Goal: Contribute content: Contribute content

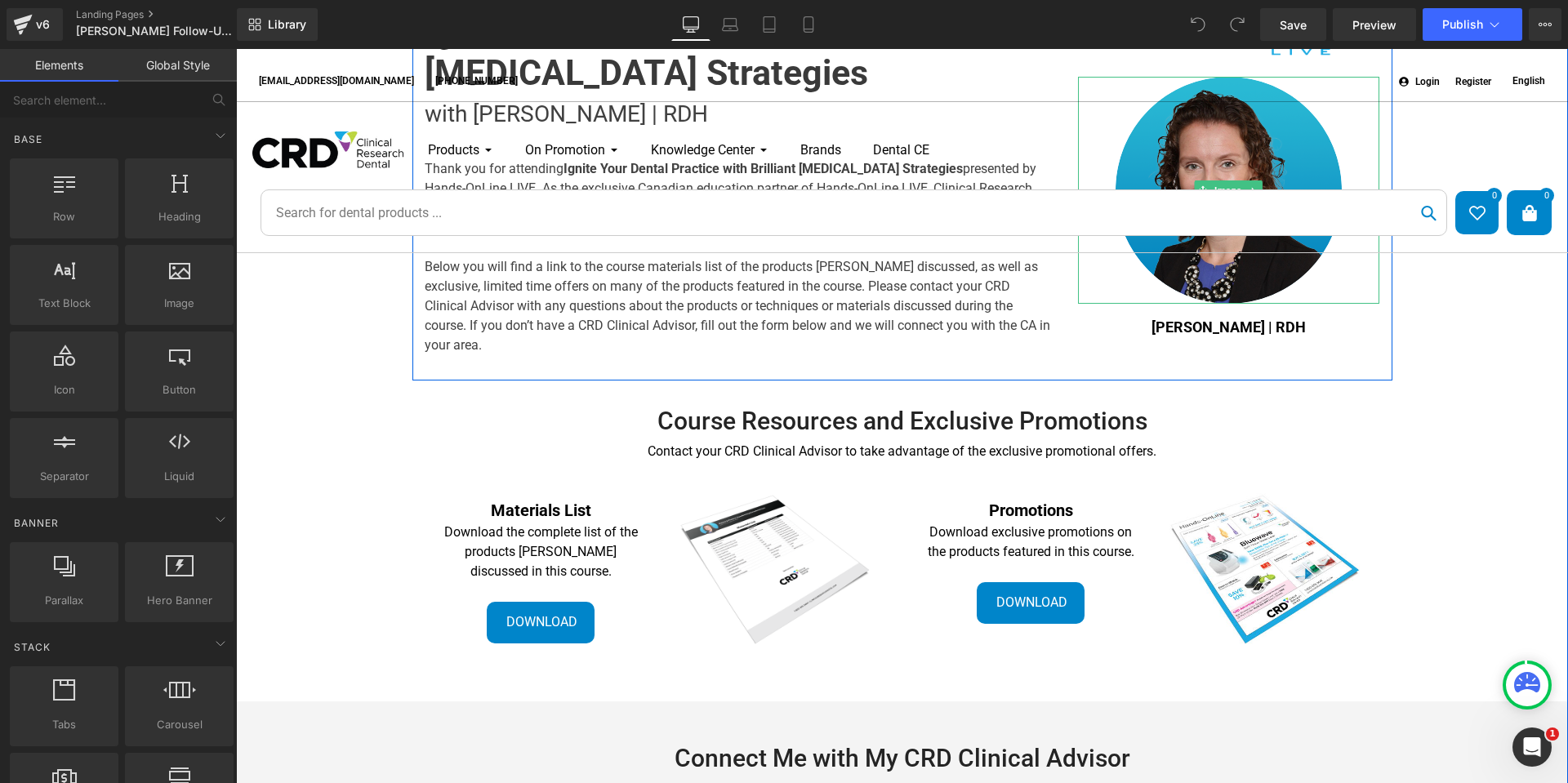
scroll to position [327, 0]
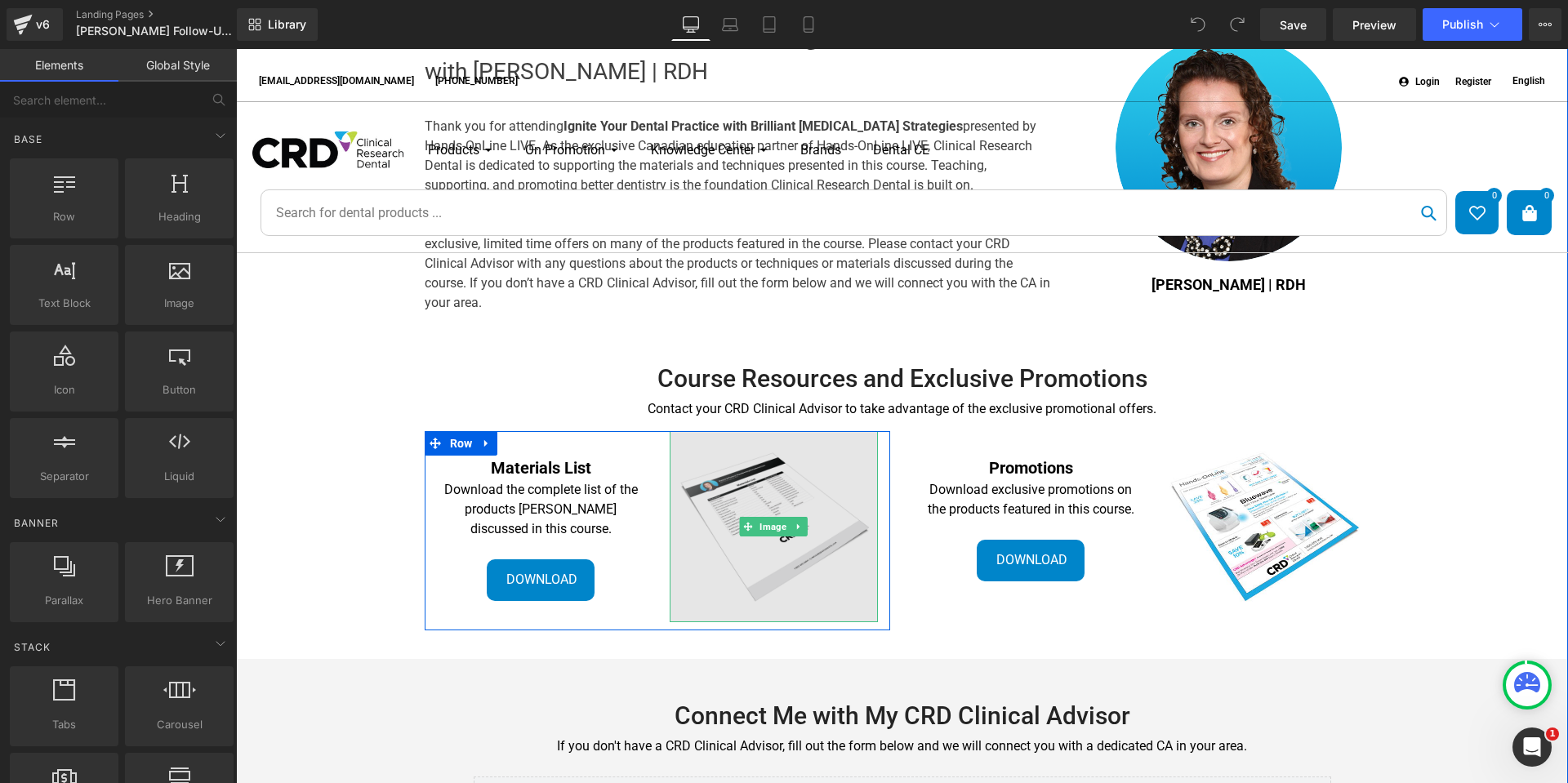
click at [821, 550] on img at bounding box center [774, 526] width 208 height 191
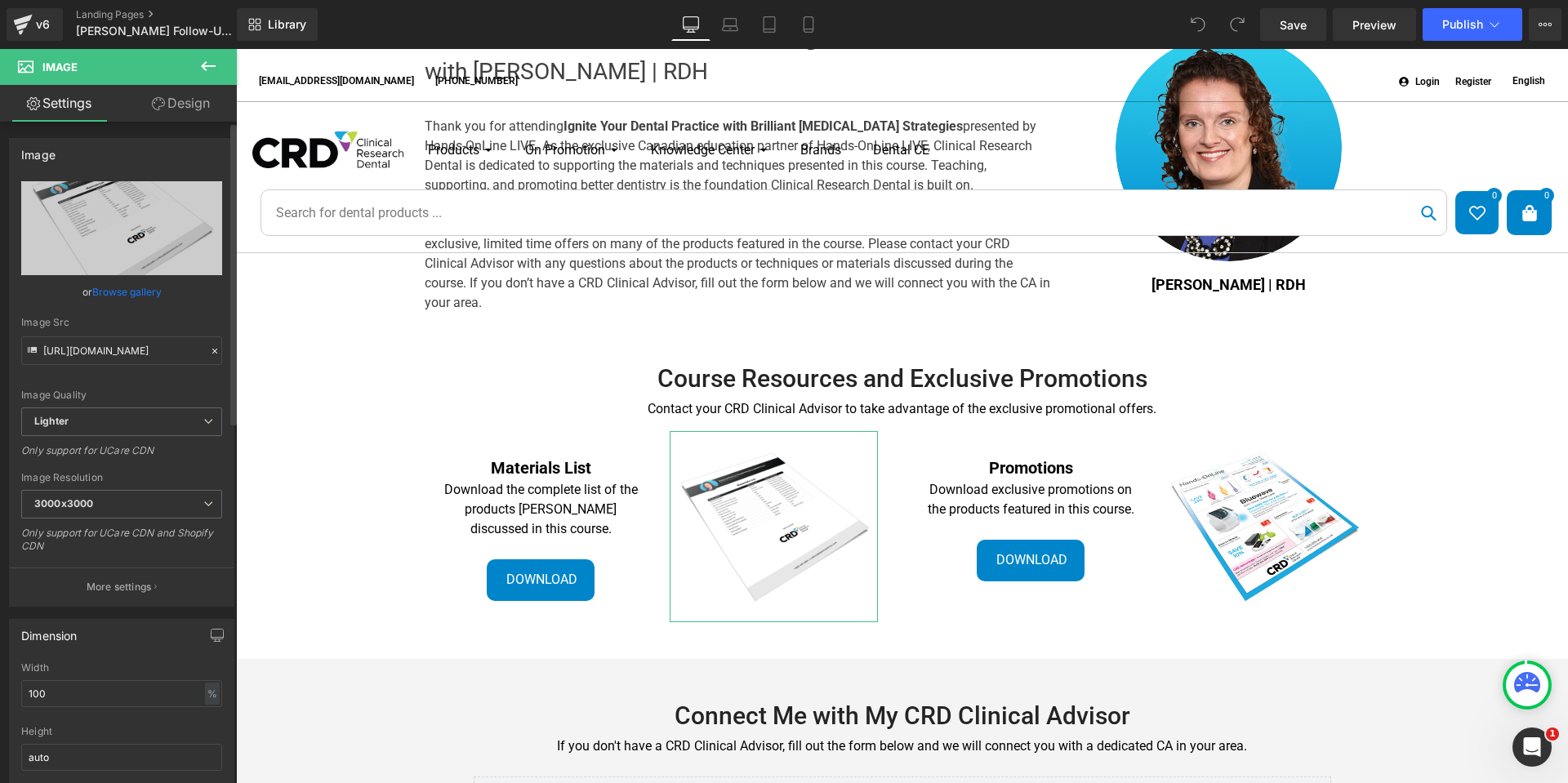
click at [133, 291] on link "Browse gallery" at bounding box center [126, 292] width 69 height 29
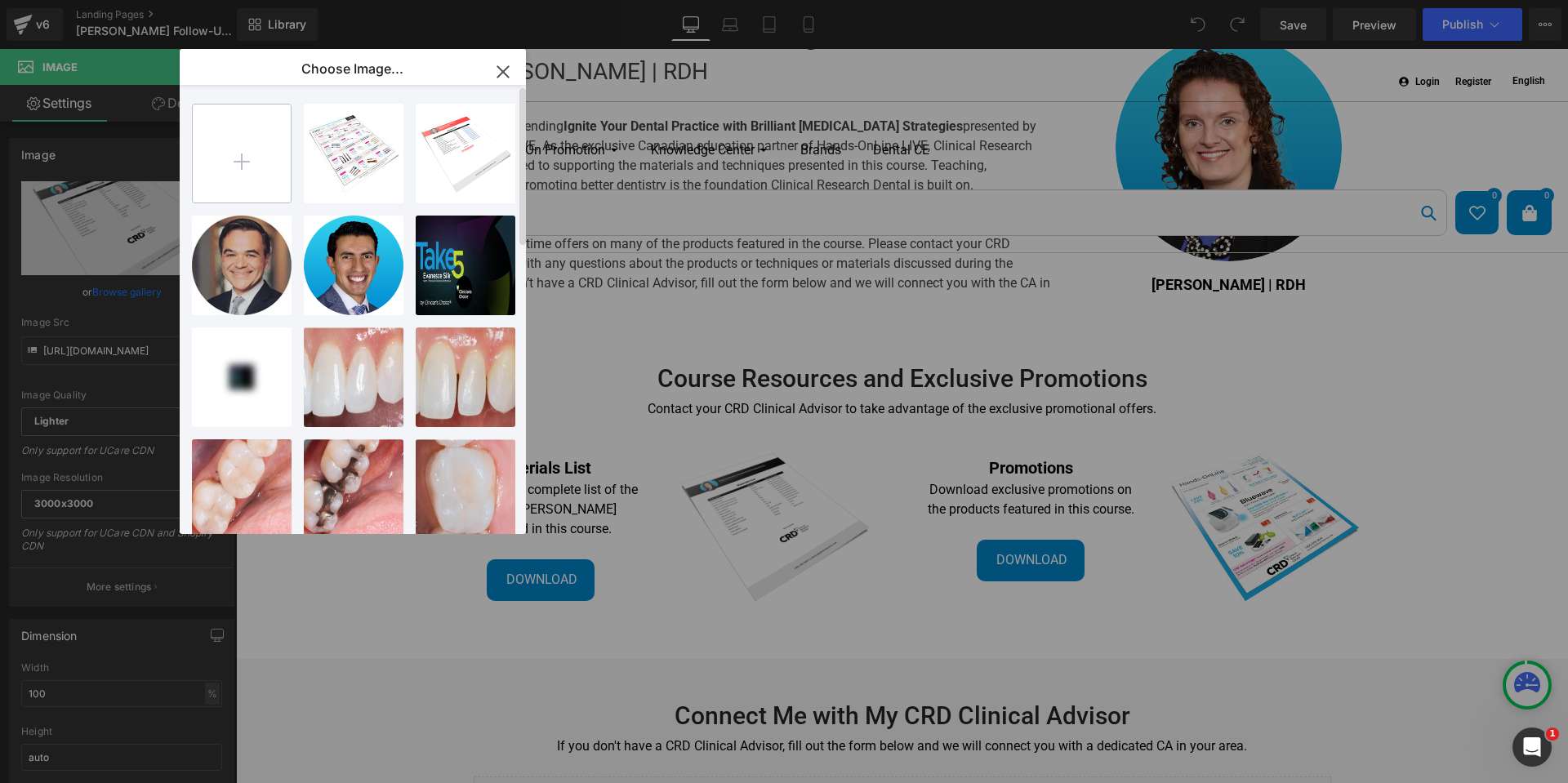
click at [214, 156] on input "file" at bounding box center [242, 154] width 98 height 98
type input "C:\fakepath\Lepicek-[DATE]-Materials.jpg"
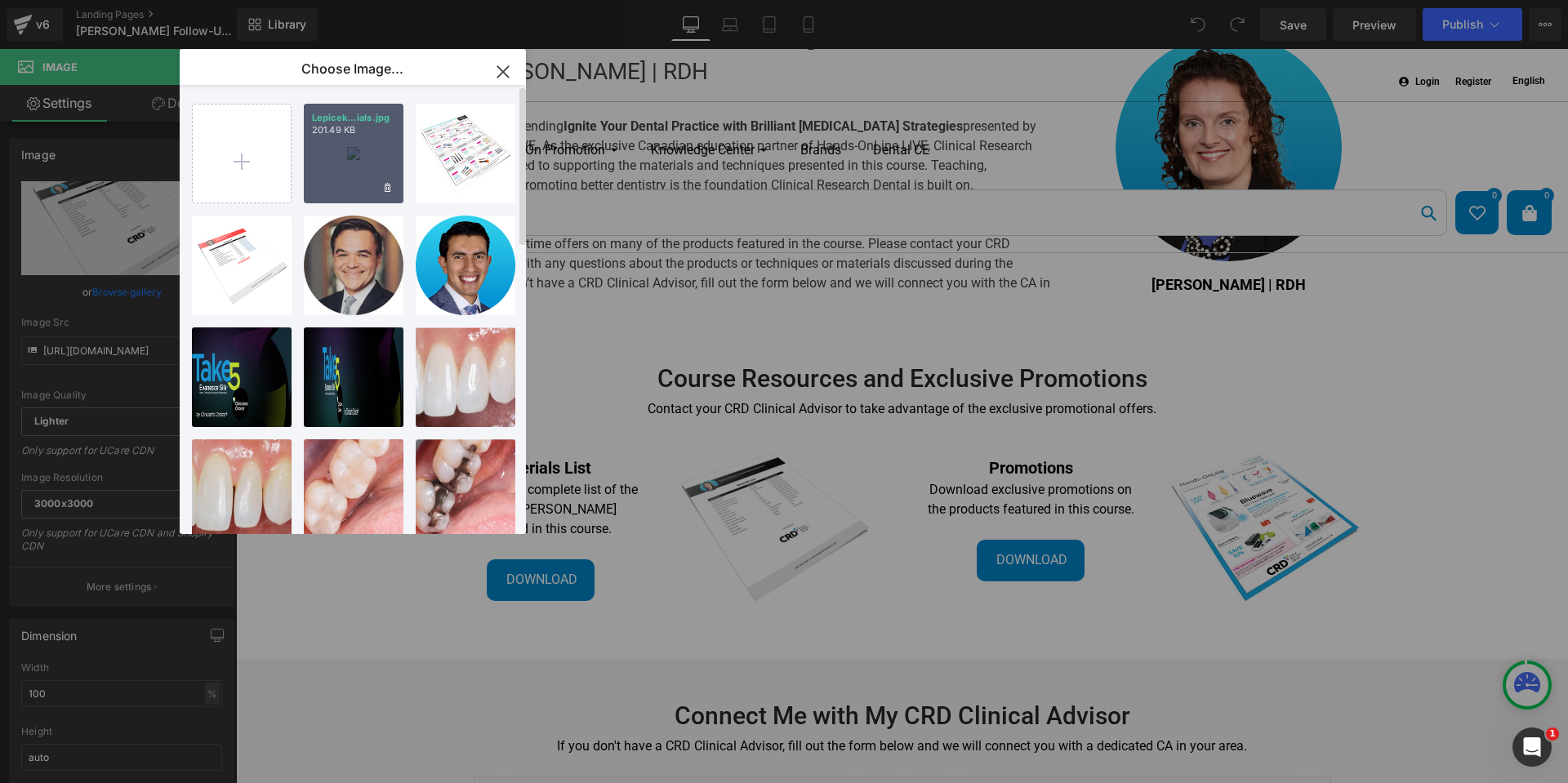
drag, startPoint x: 385, startPoint y: 138, endPoint x: 150, endPoint y: 90, distance: 239.9
click at [385, 138] on div "Lepicek...ials.jpg 201.49 KB" at bounding box center [354, 154] width 100 height 100
type input "[URL][DOMAIN_NAME][DATE]"
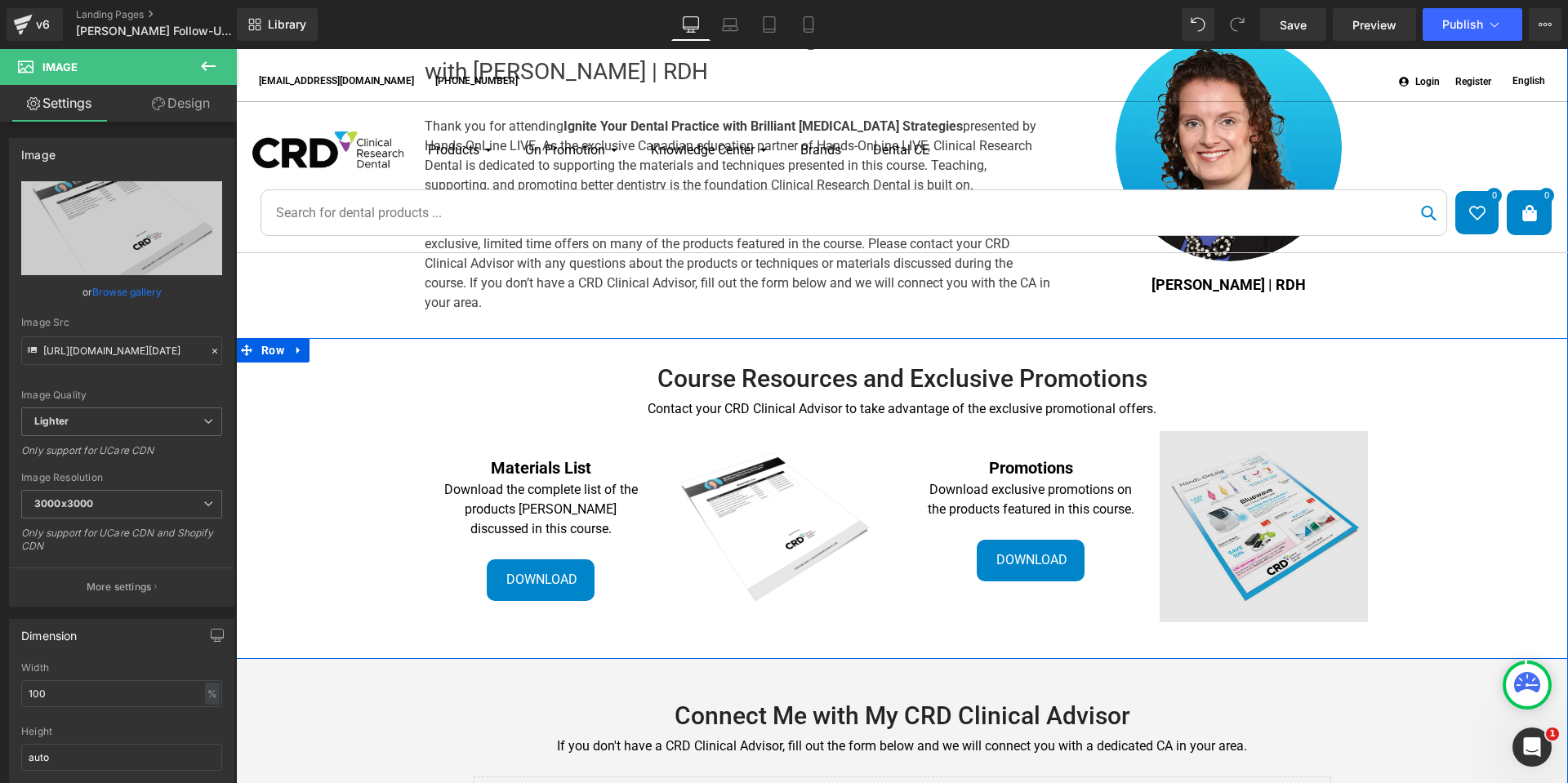
click at [1297, 508] on img at bounding box center [1263, 526] width 208 height 191
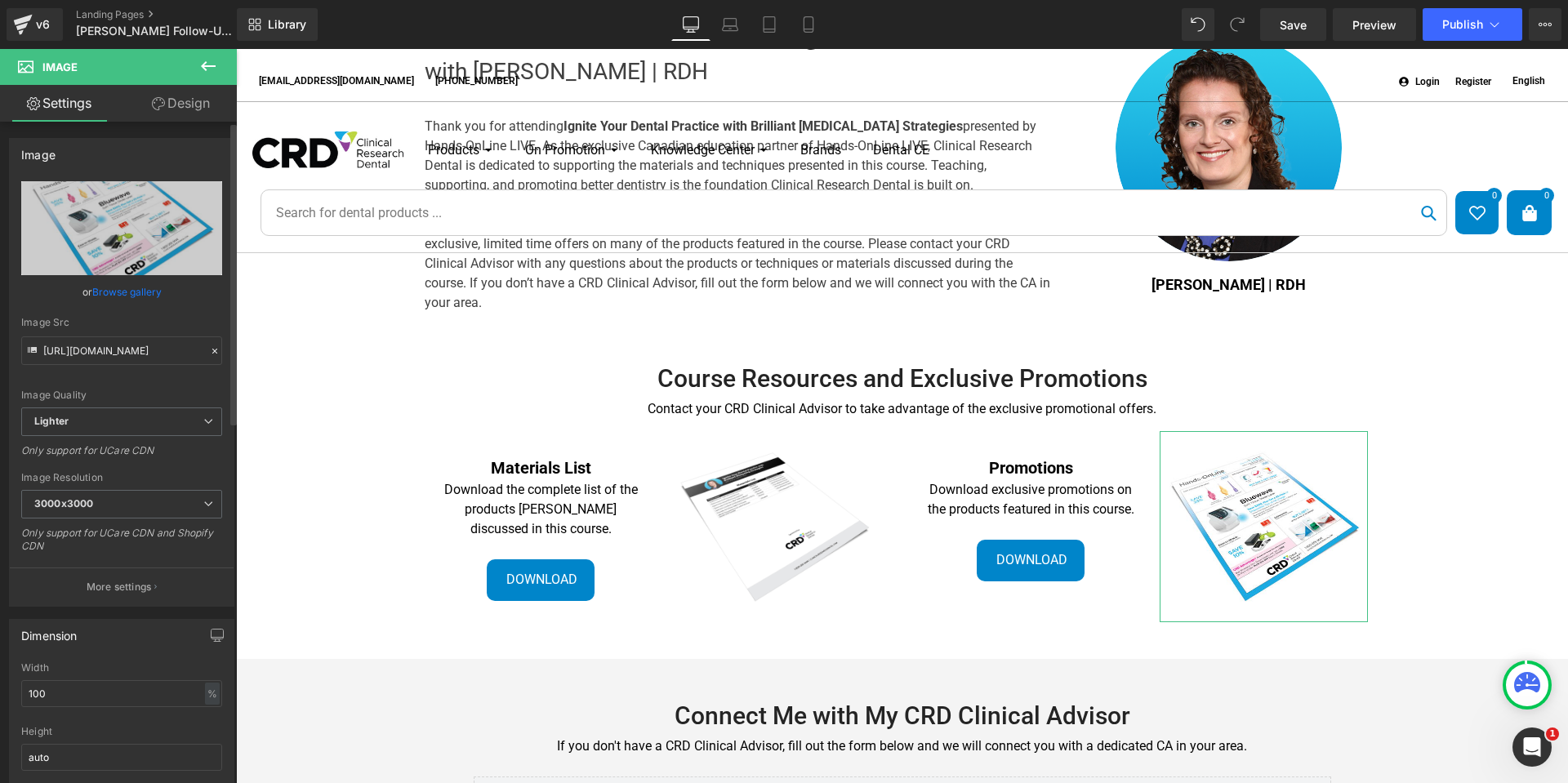
click at [123, 283] on link "Browse gallery" at bounding box center [126, 292] width 69 height 29
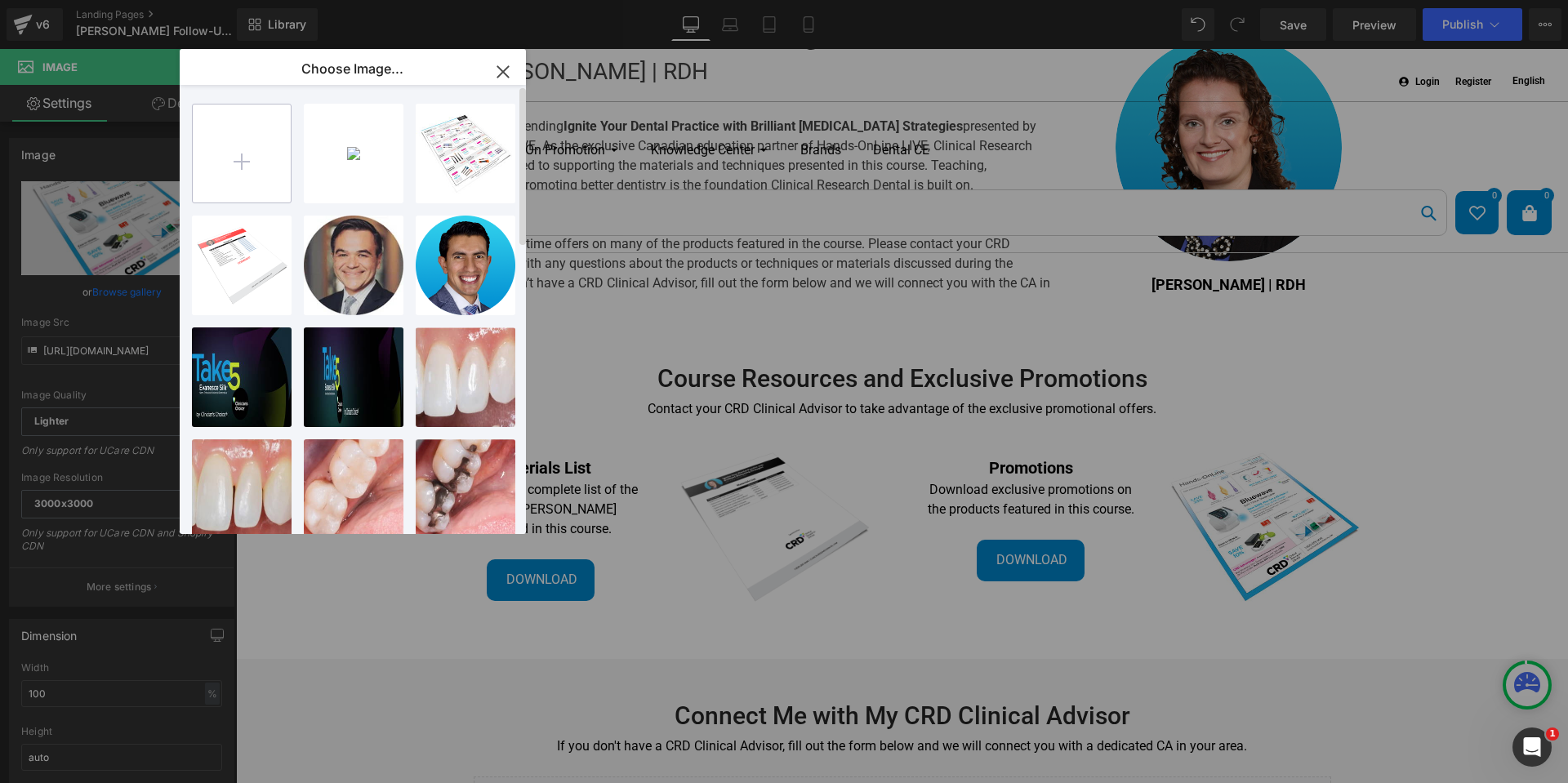
click at [212, 127] on input "file" at bounding box center [242, 154] width 98 height 98
type input "C:\fakepath\Lepicek-[DATE]-Promos.jpg"
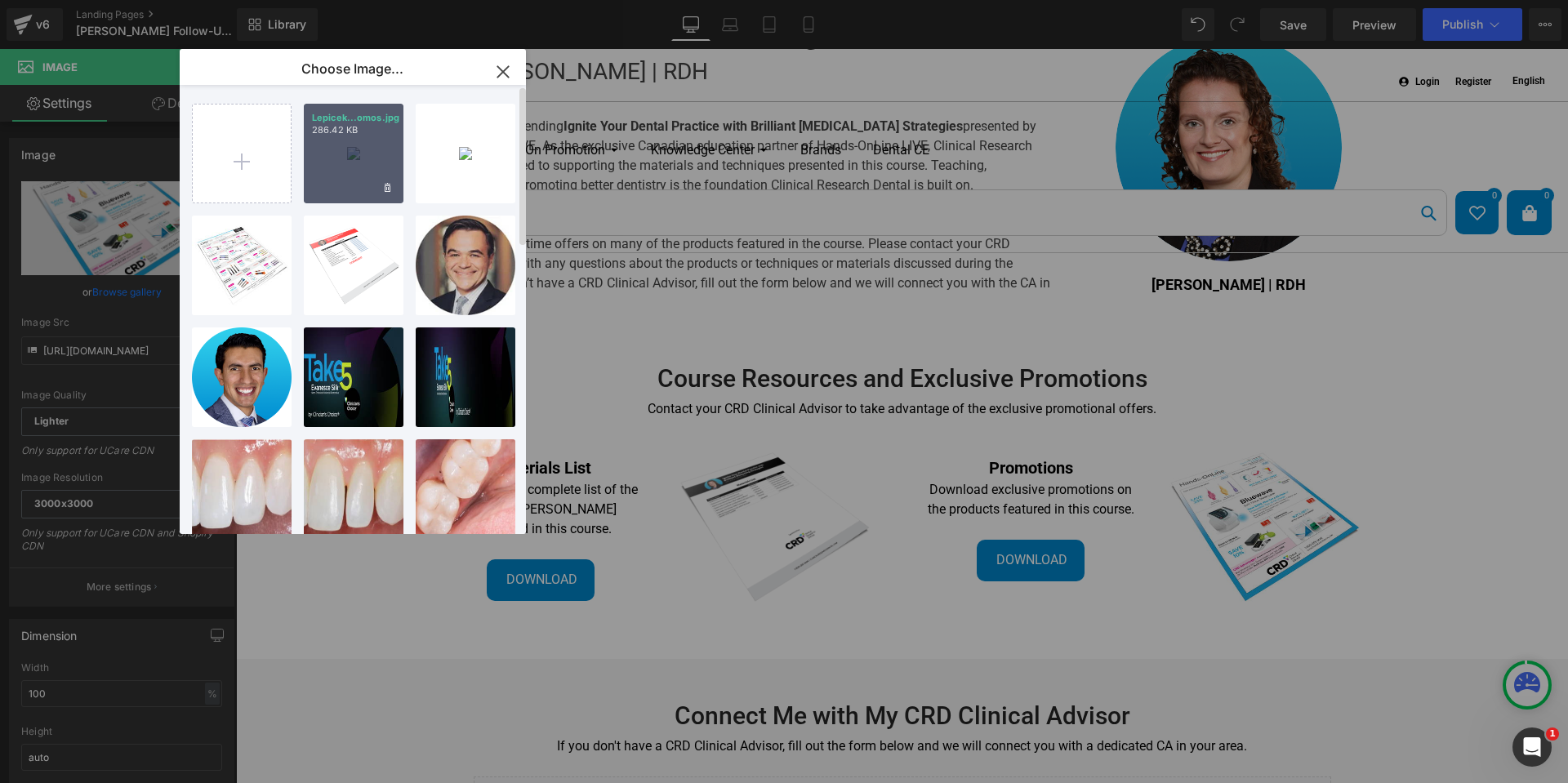
click at [355, 170] on div "Lepicek...omos.jpg 286.42 KB" at bounding box center [354, 154] width 100 height 100
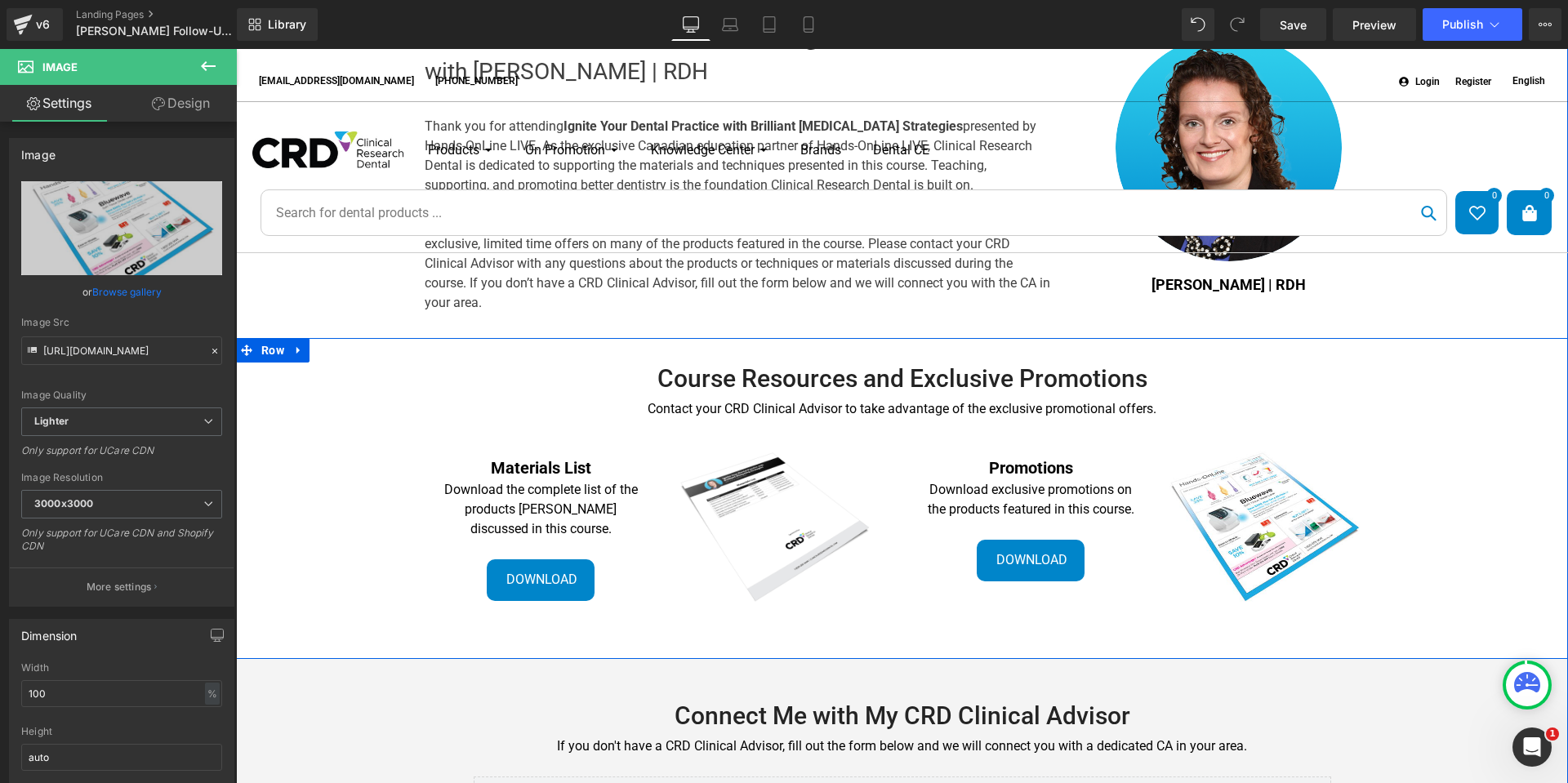
click at [1399, 596] on div "Course Resources and Exclusive Promotions Heading Contact your CRD Clinical Adv…" at bounding box center [901, 501] width 1331 height 276
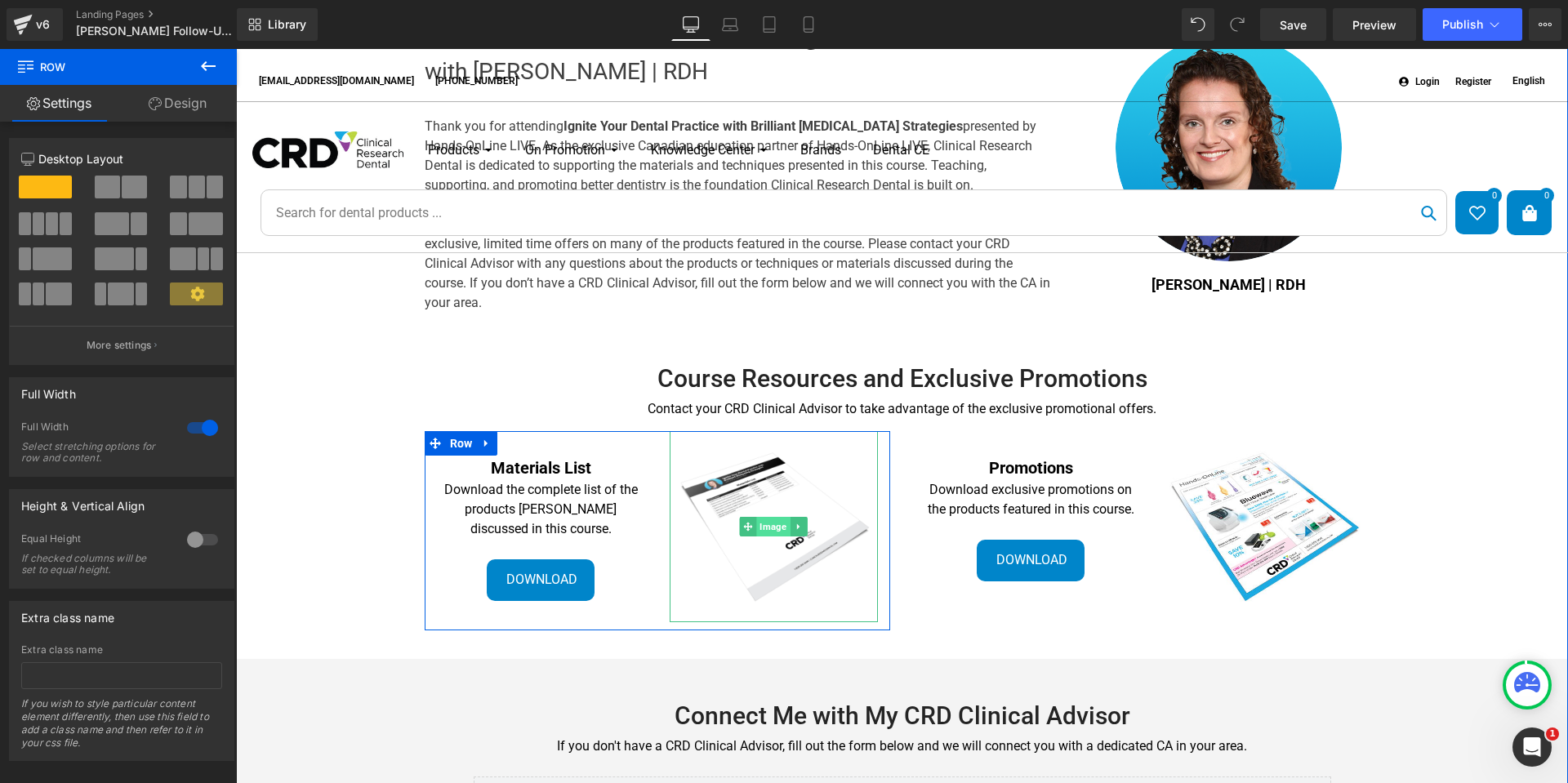
click at [756, 520] on span "Image" at bounding box center [772, 527] width 33 height 20
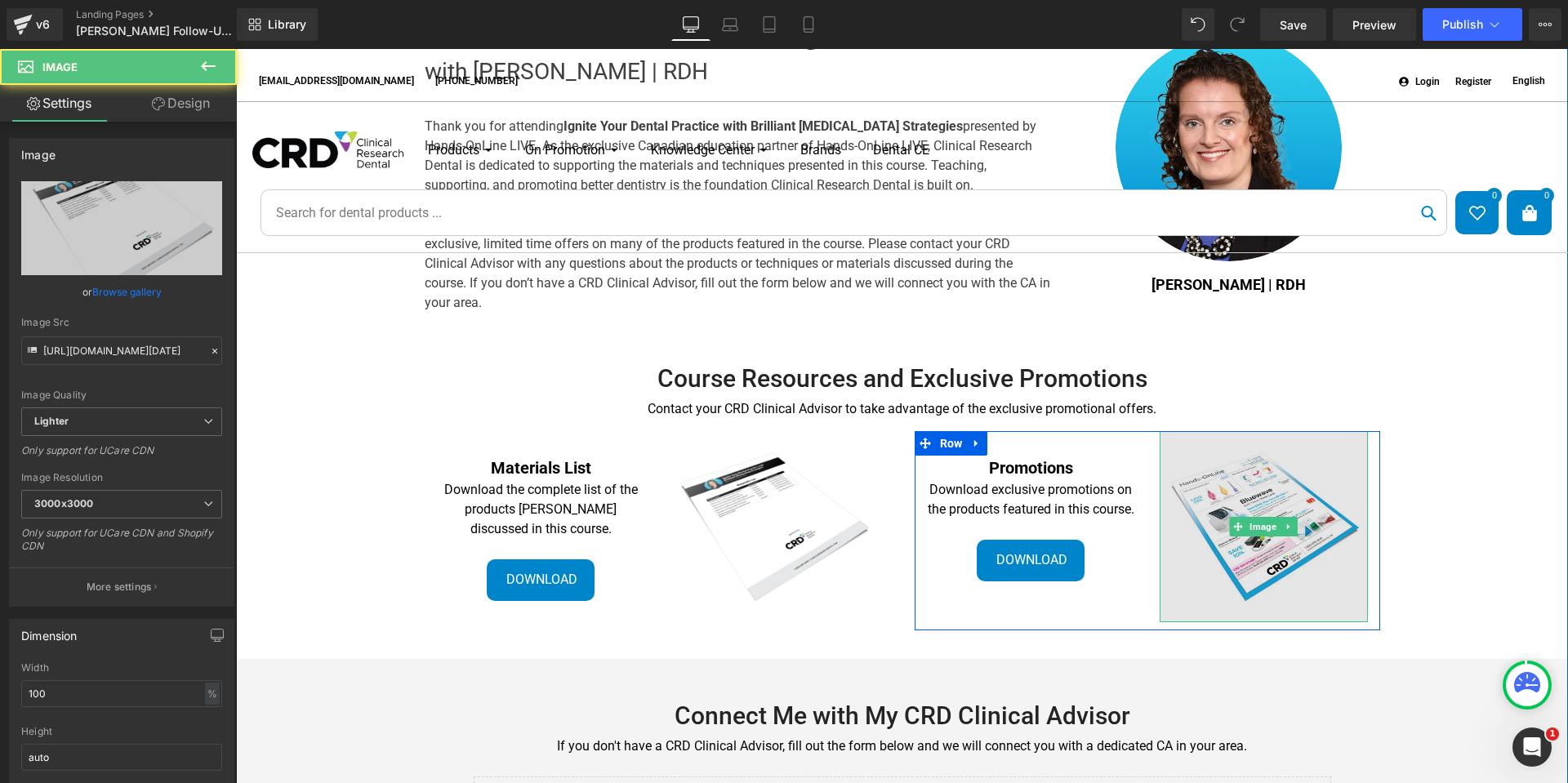
click at [1192, 522] on img at bounding box center [1263, 526] width 208 height 191
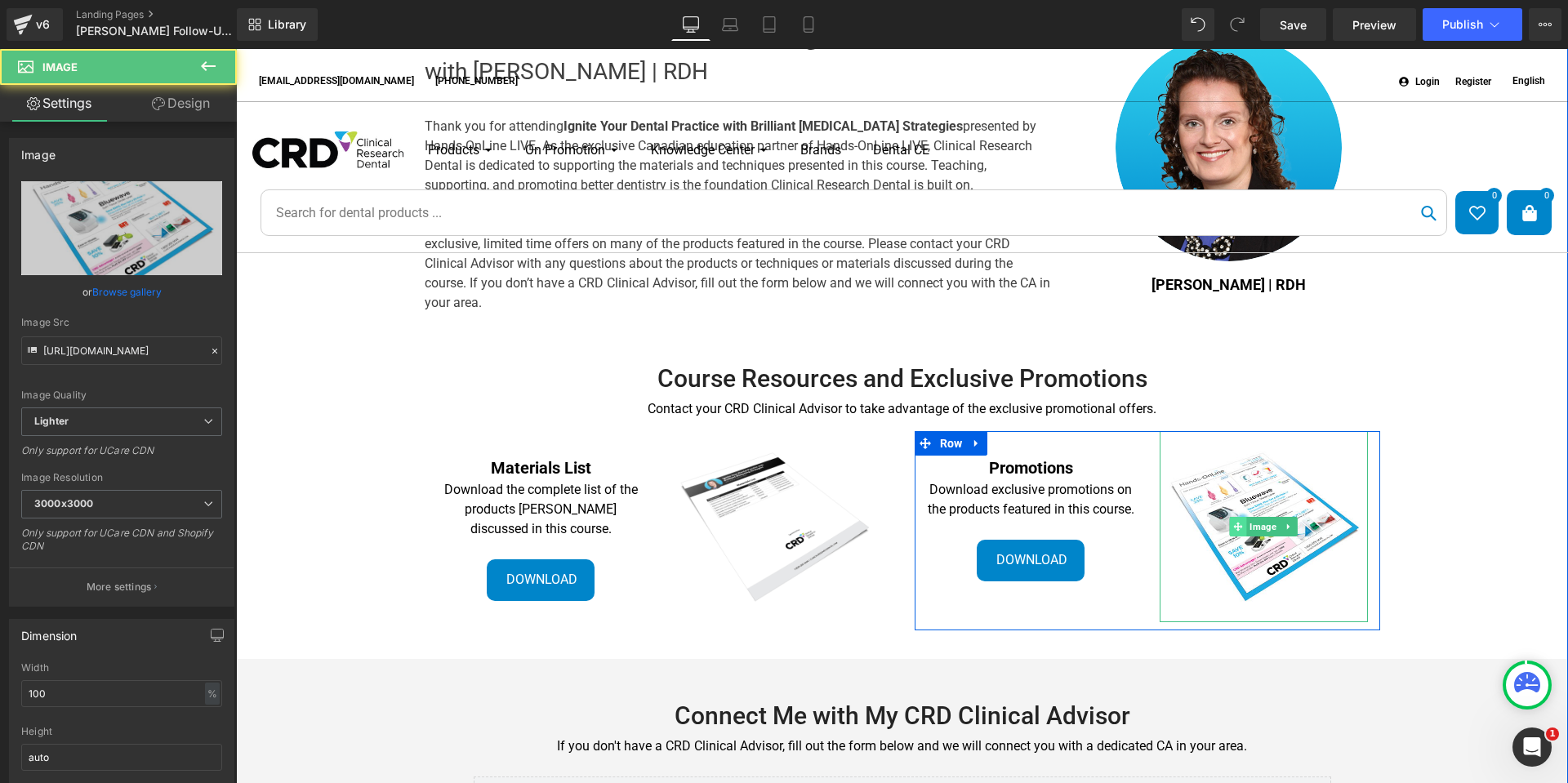
drag, startPoint x: 1257, startPoint y: 524, endPoint x: 1223, endPoint y: 522, distance: 34.1
click at [1257, 524] on span "Image" at bounding box center [1262, 527] width 33 height 20
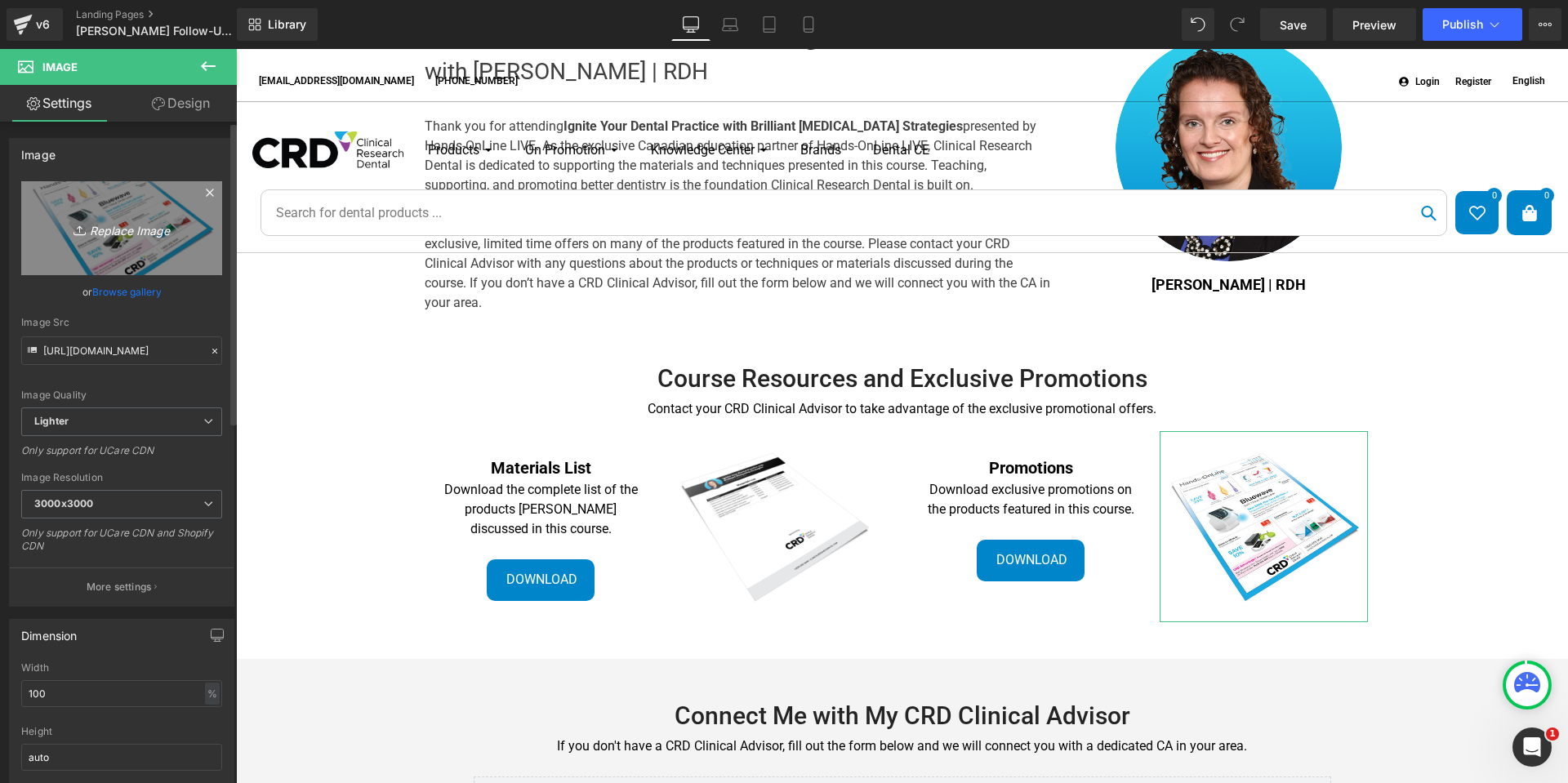
click at [126, 229] on icon "Replace Image" at bounding box center [121, 228] width 131 height 20
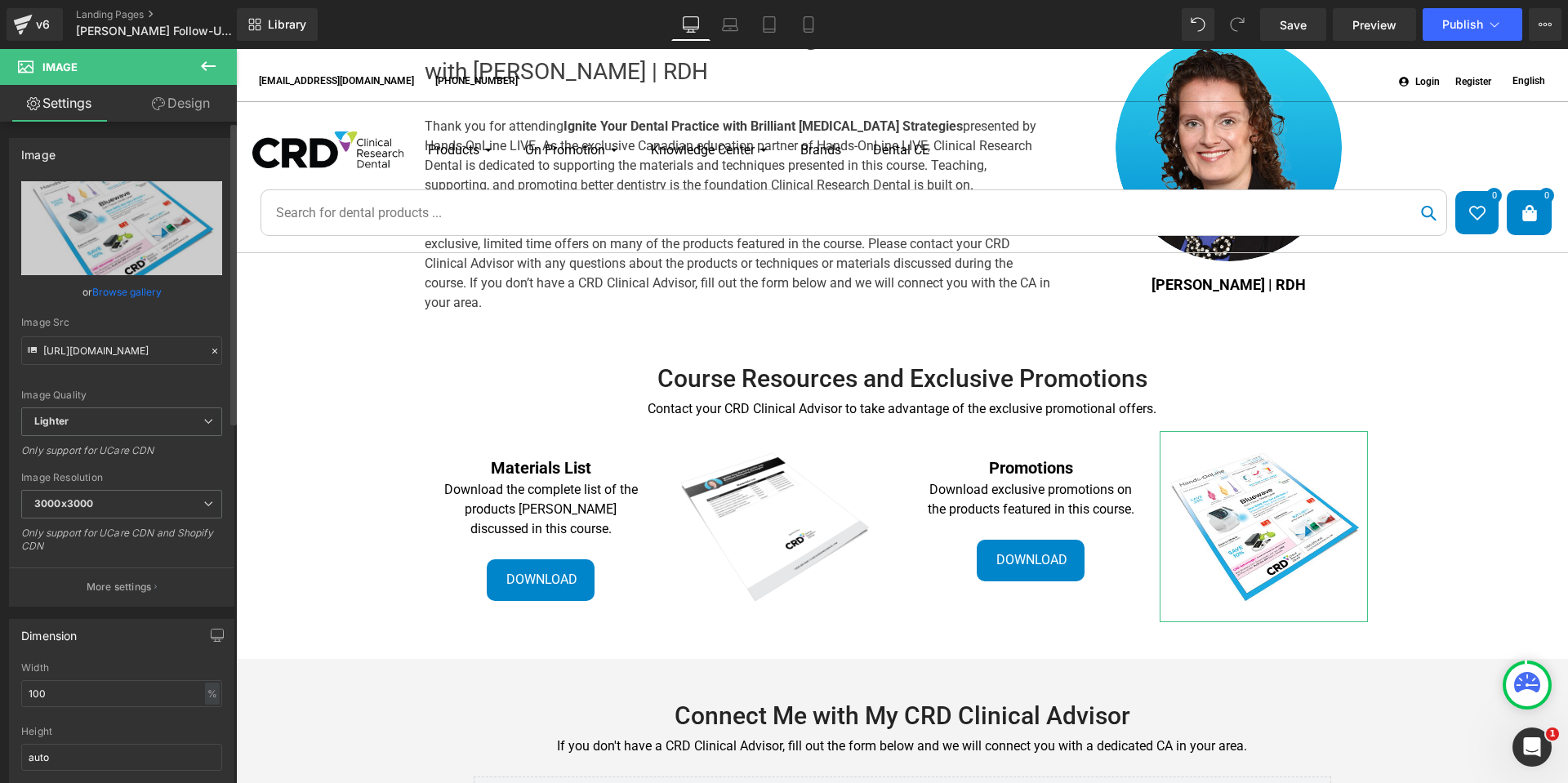
click at [127, 286] on link "Browse gallery" at bounding box center [126, 292] width 69 height 29
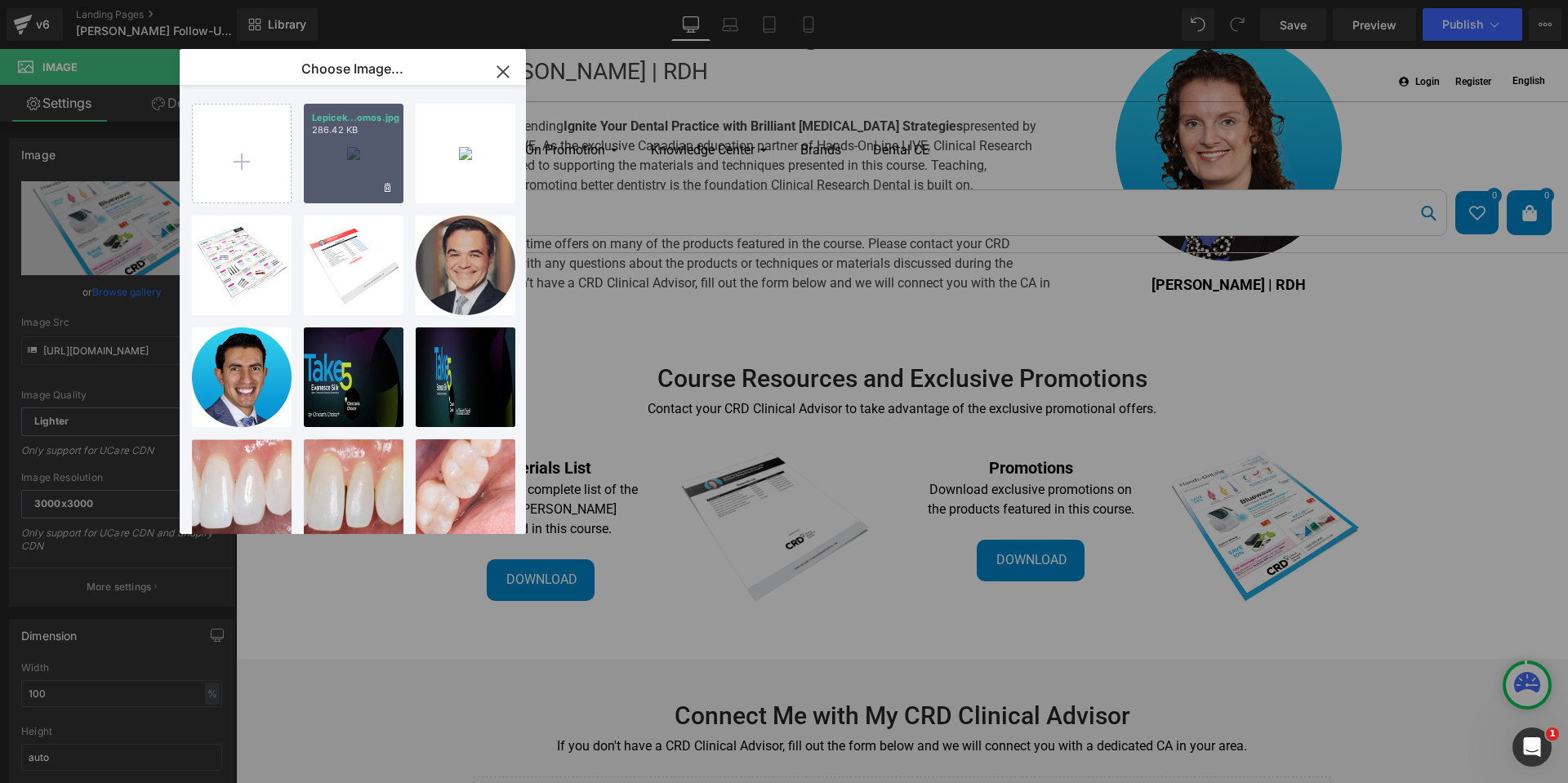
drag, startPoint x: 364, startPoint y: 145, endPoint x: 134, endPoint y: 94, distance: 235.6
click at [364, 146] on div "Lepicek...omos.jpg 286.42 KB" at bounding box center [354, 154] width 100 height 100
type input "[URL][DOMAIN_NAME][DATE]"
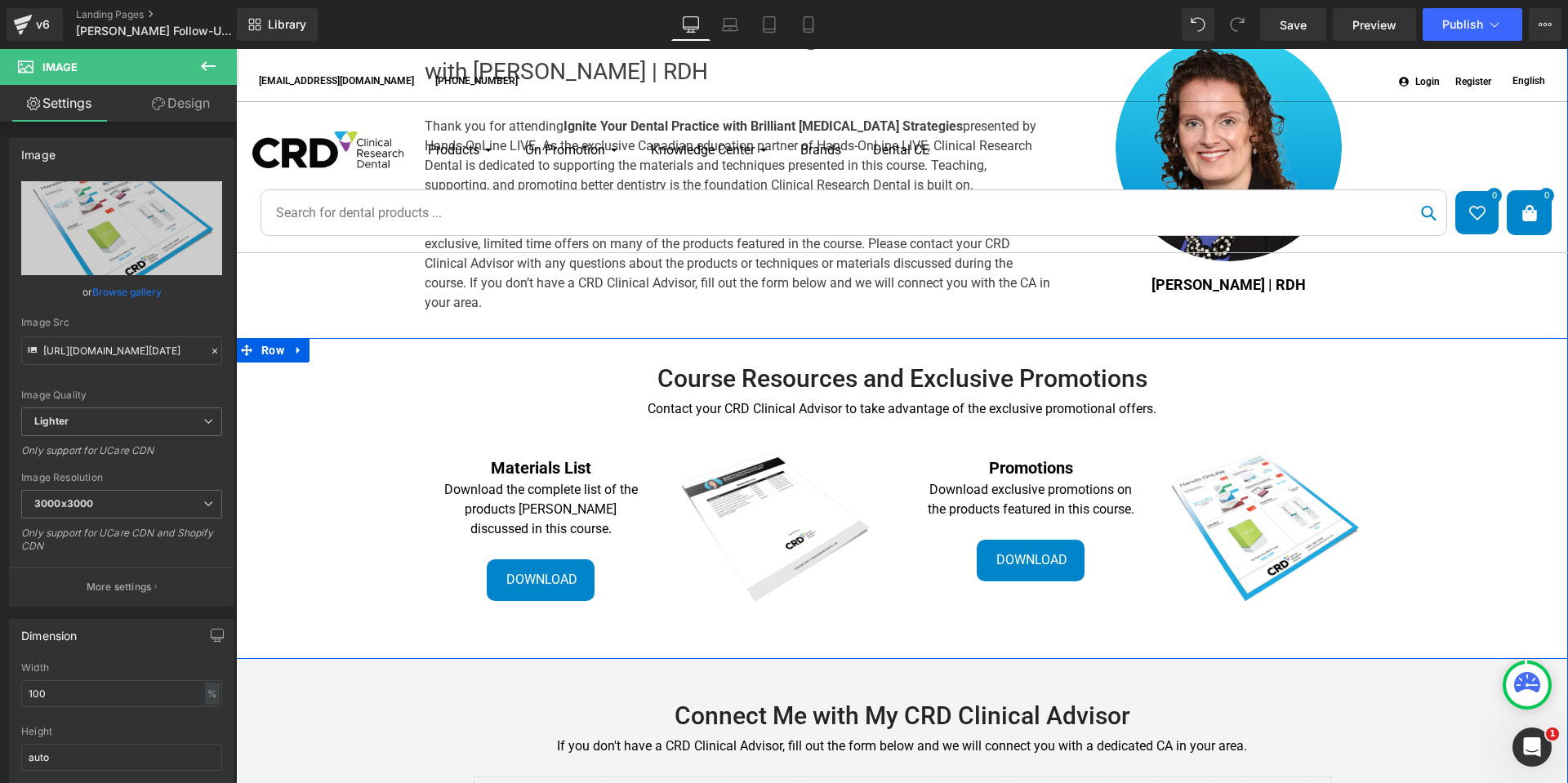
click at [1454, 577] on div "Course Resources and Exclusive Promotions Heading Contact your CRD Clinical Adv…" at bounding box center [901, 501] width 1331 height 276
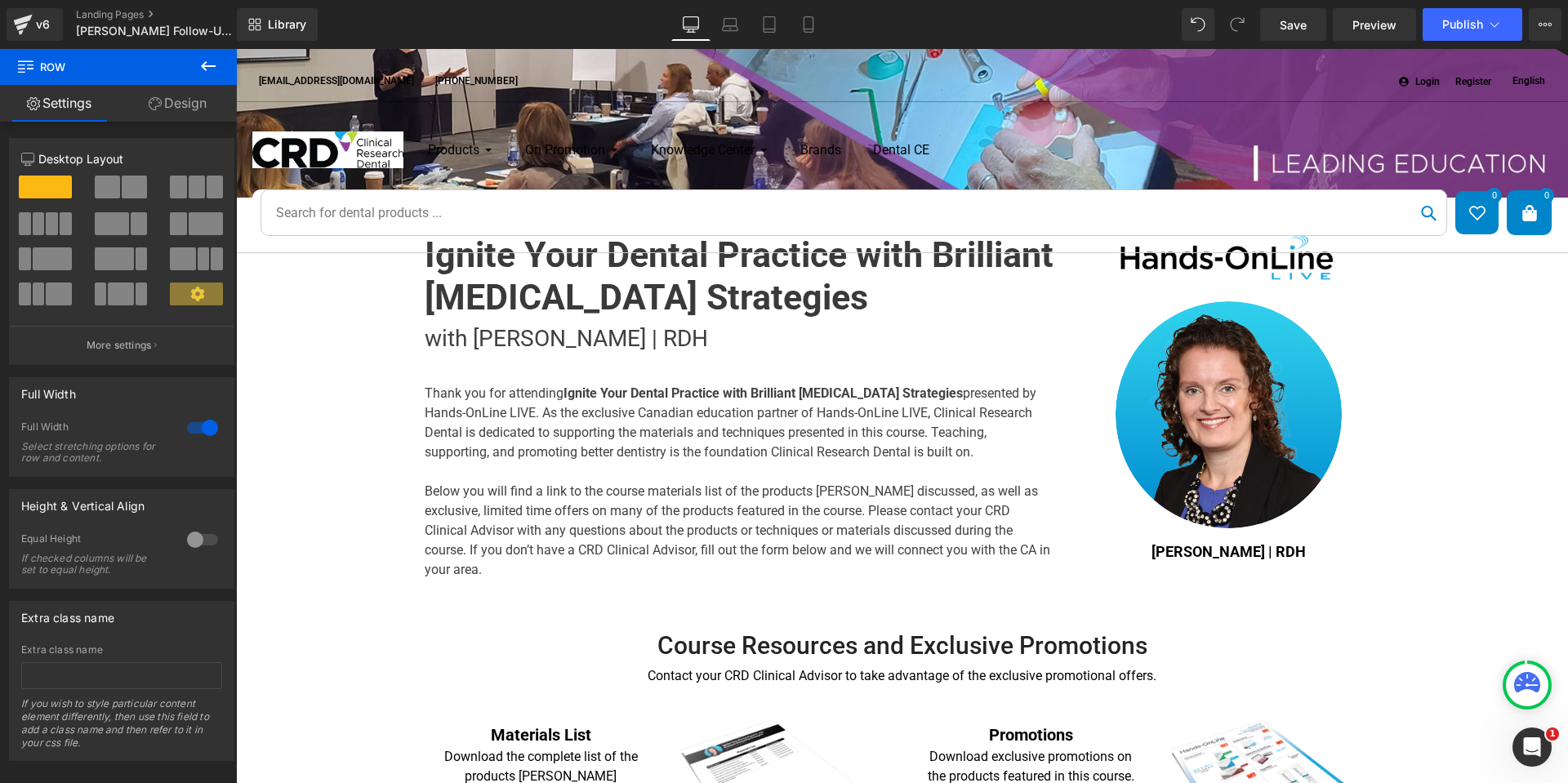
scroll to position [0, 0]
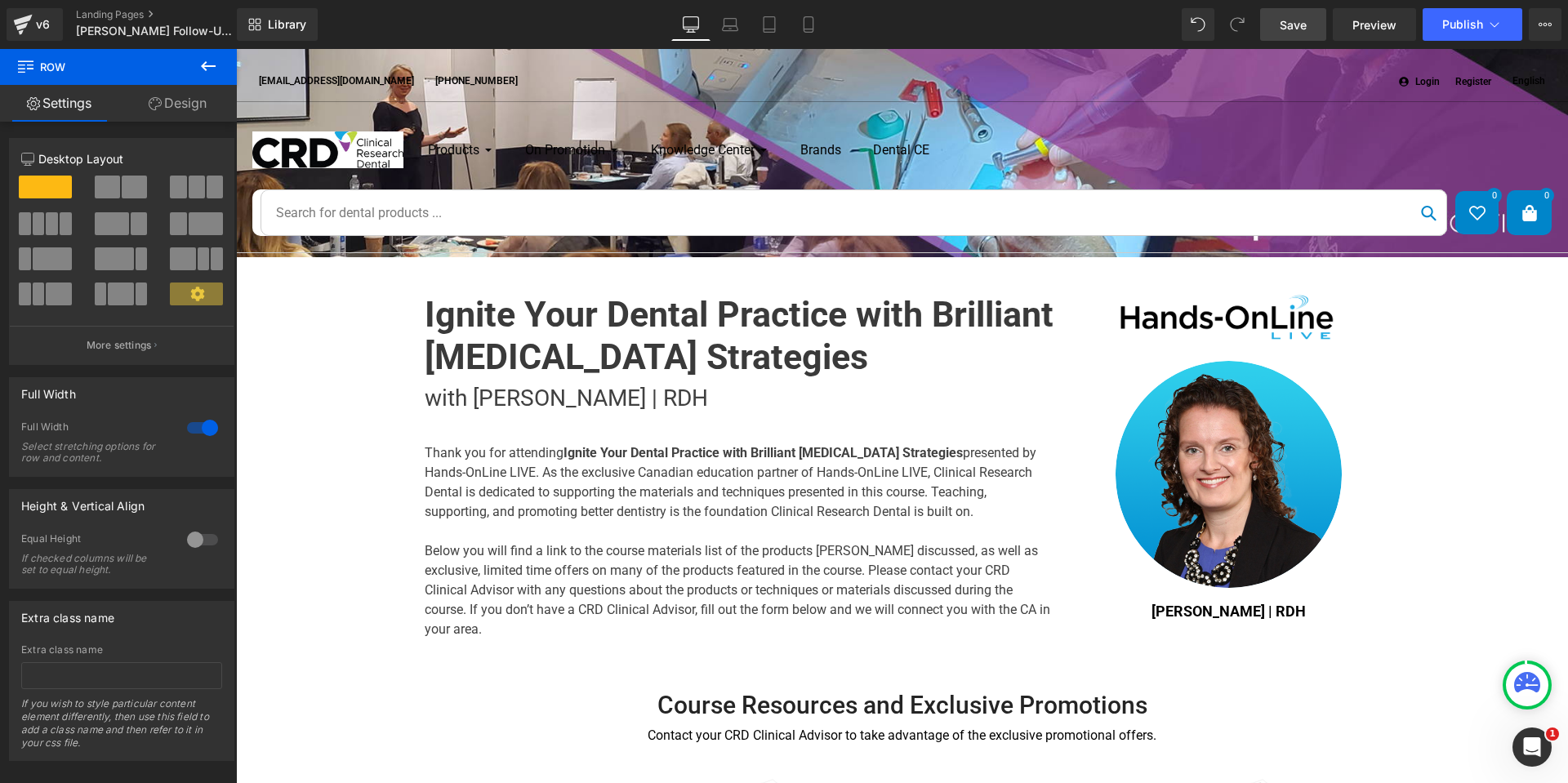
click at [1276, 20] on link "Save" at bounding box center [1293, 24] width 66 height 33
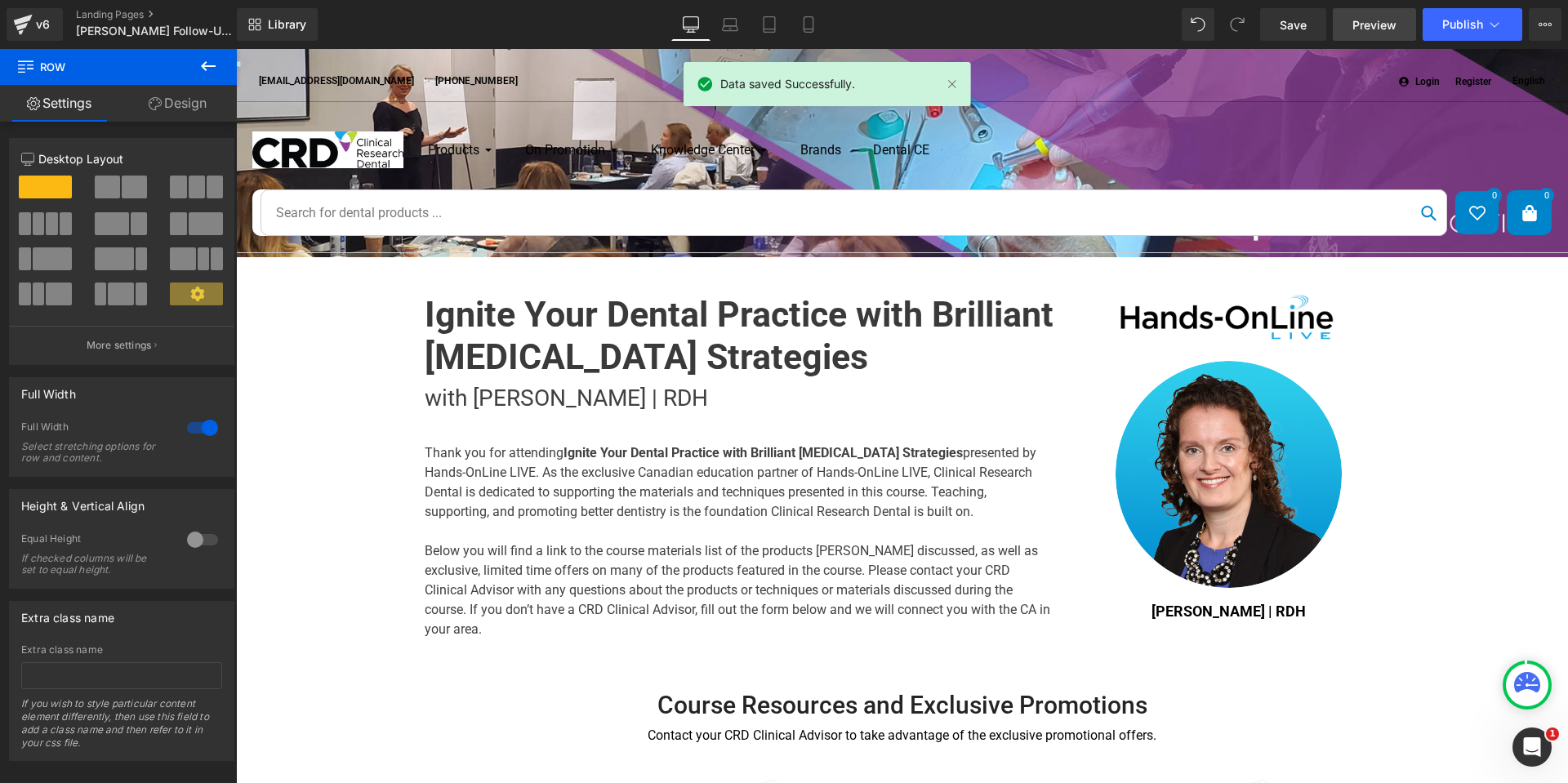
click at [1385, 16] on span "Preview" at bounding box center [1374, 24] width 44 height 17
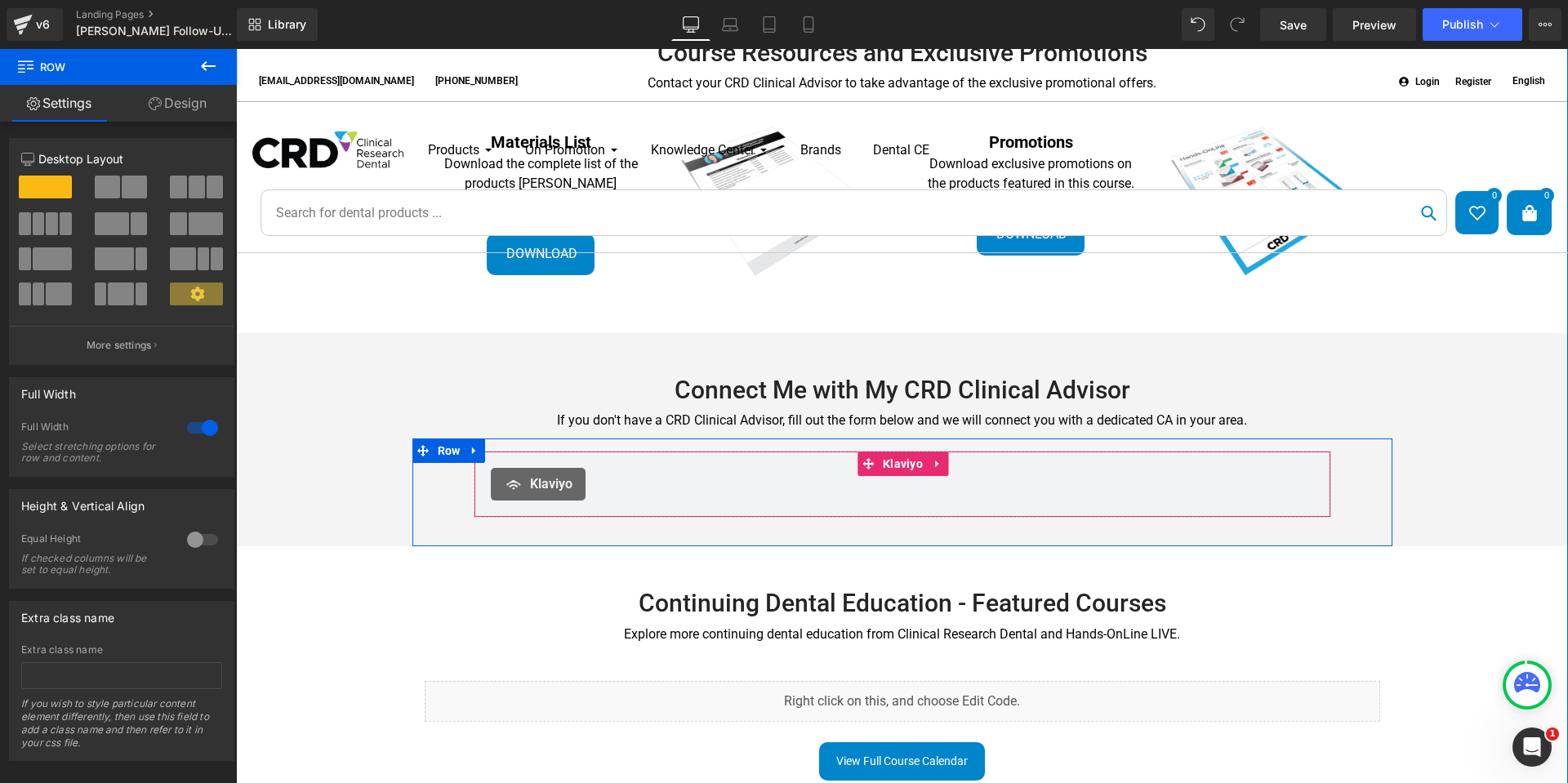
scroll to position [408, 0]
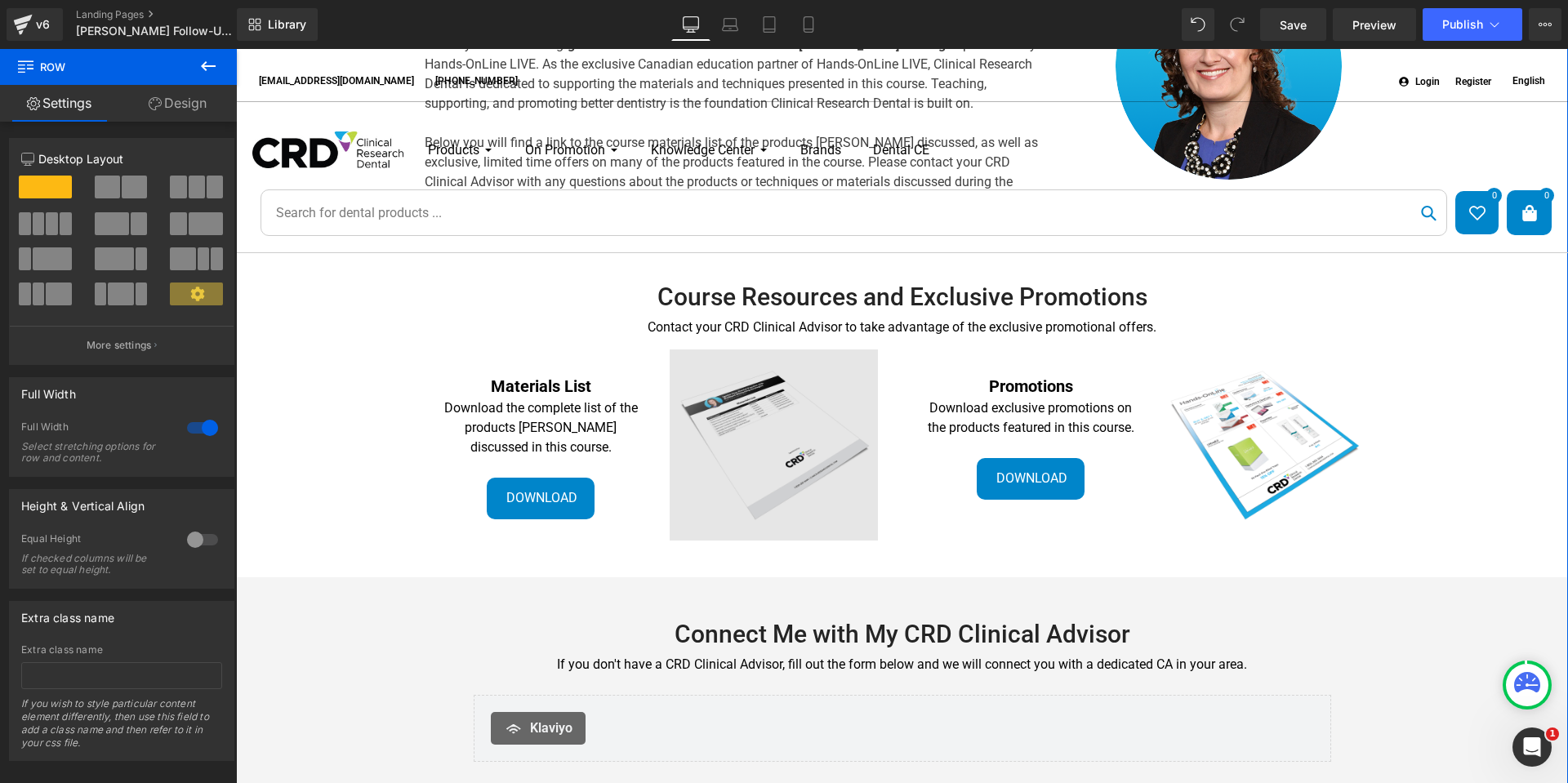
click at [777, 482] on img at bounding box center [774, 445] width 208 height 191
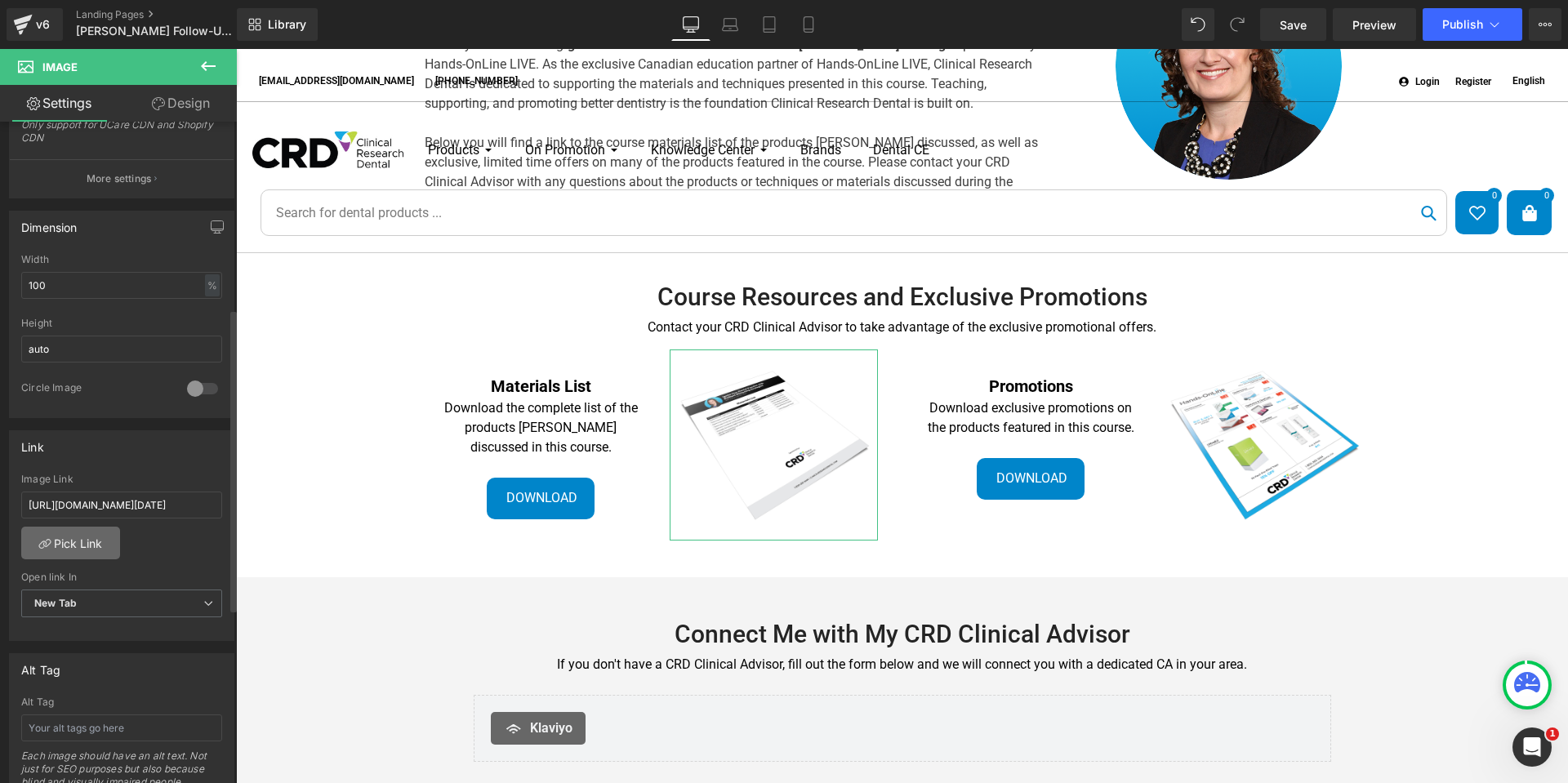
click at [91, 551] on link "Pick Link" at bounding box center [70, 543] width 99 height 33
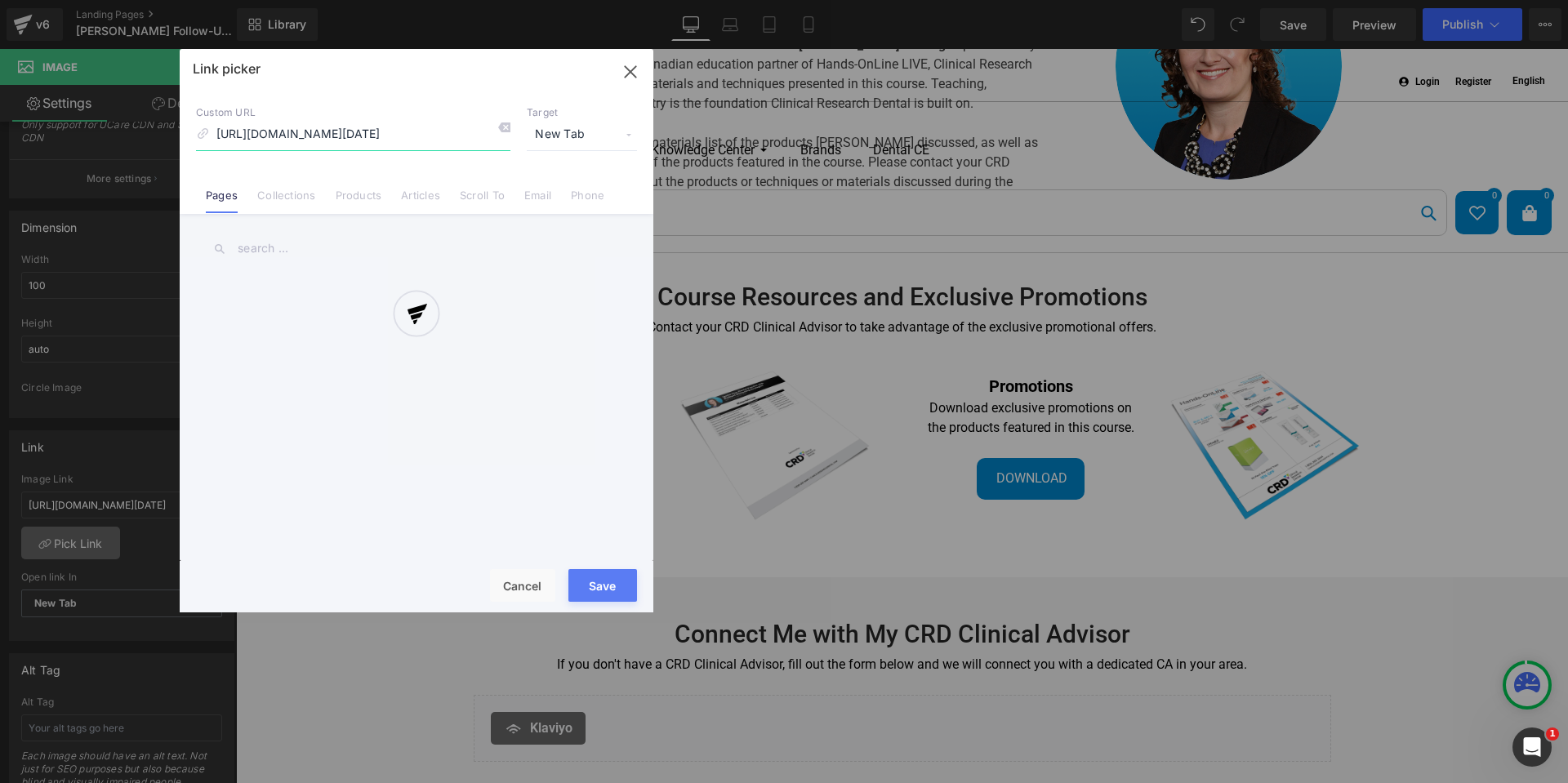
scroll to position [0, 281]
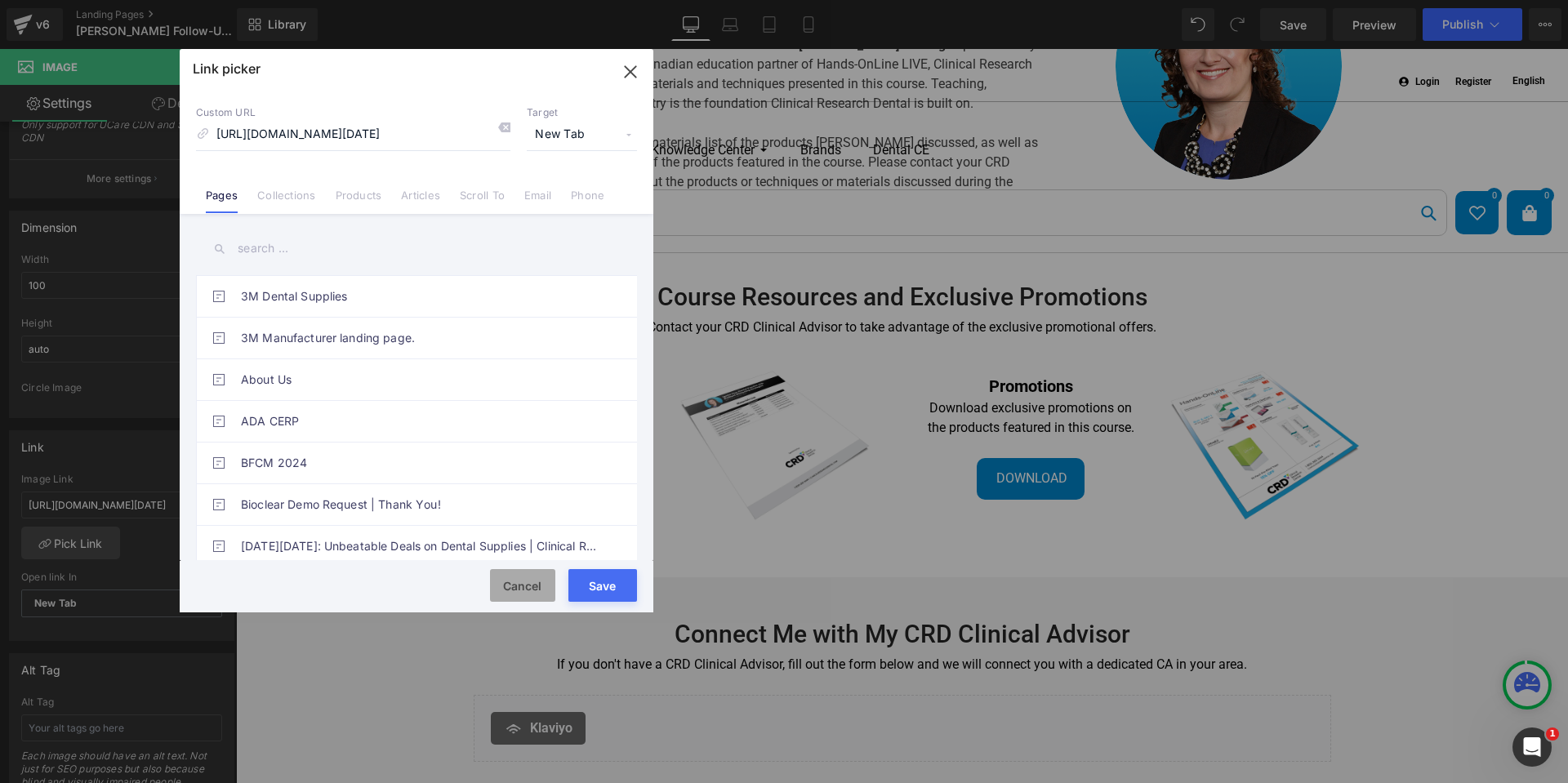
click at [522, 591] on button "Cancel" at bounding box center [522, 585] width 65 height 33
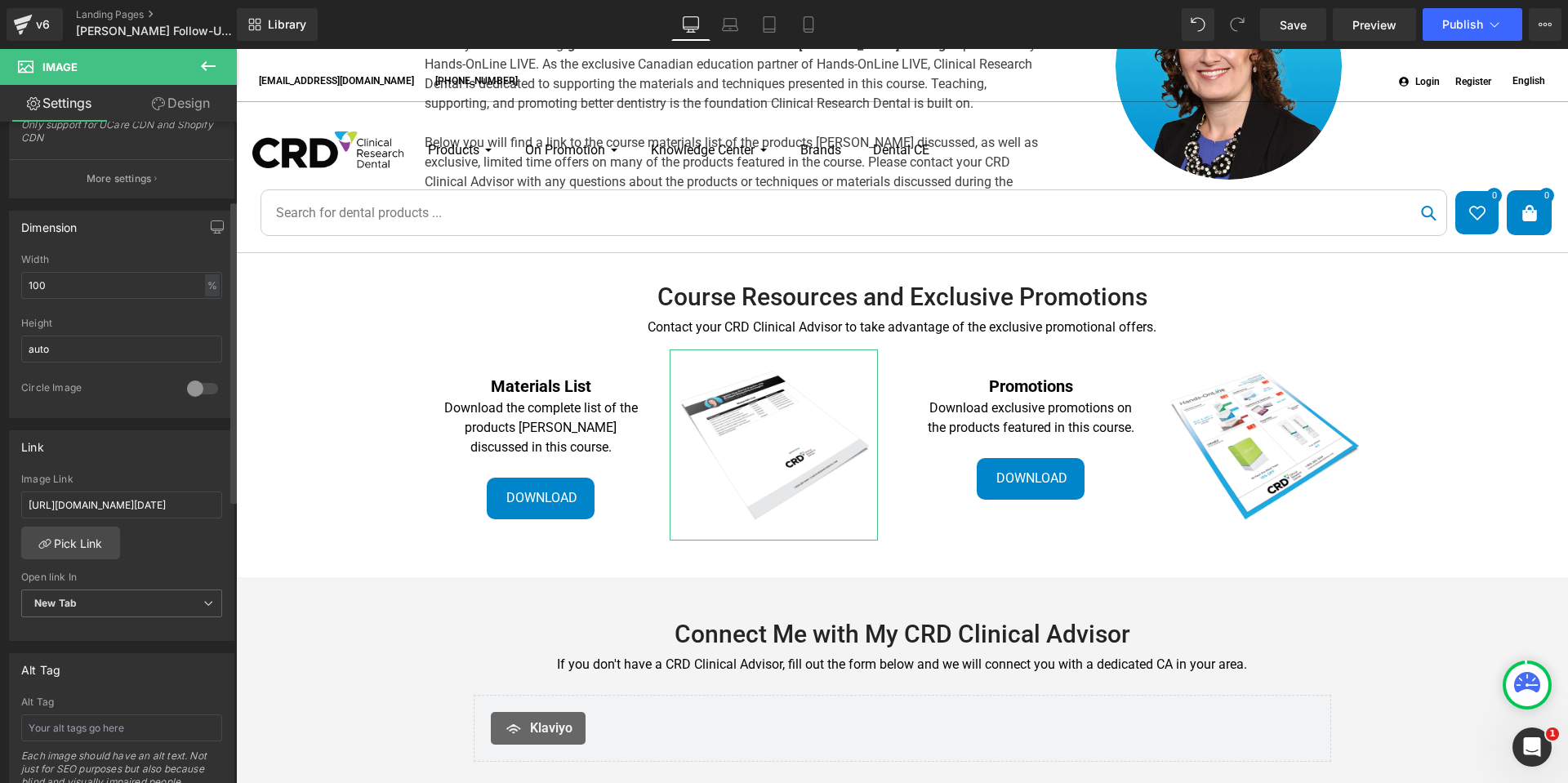
scroll to position [0, 0]
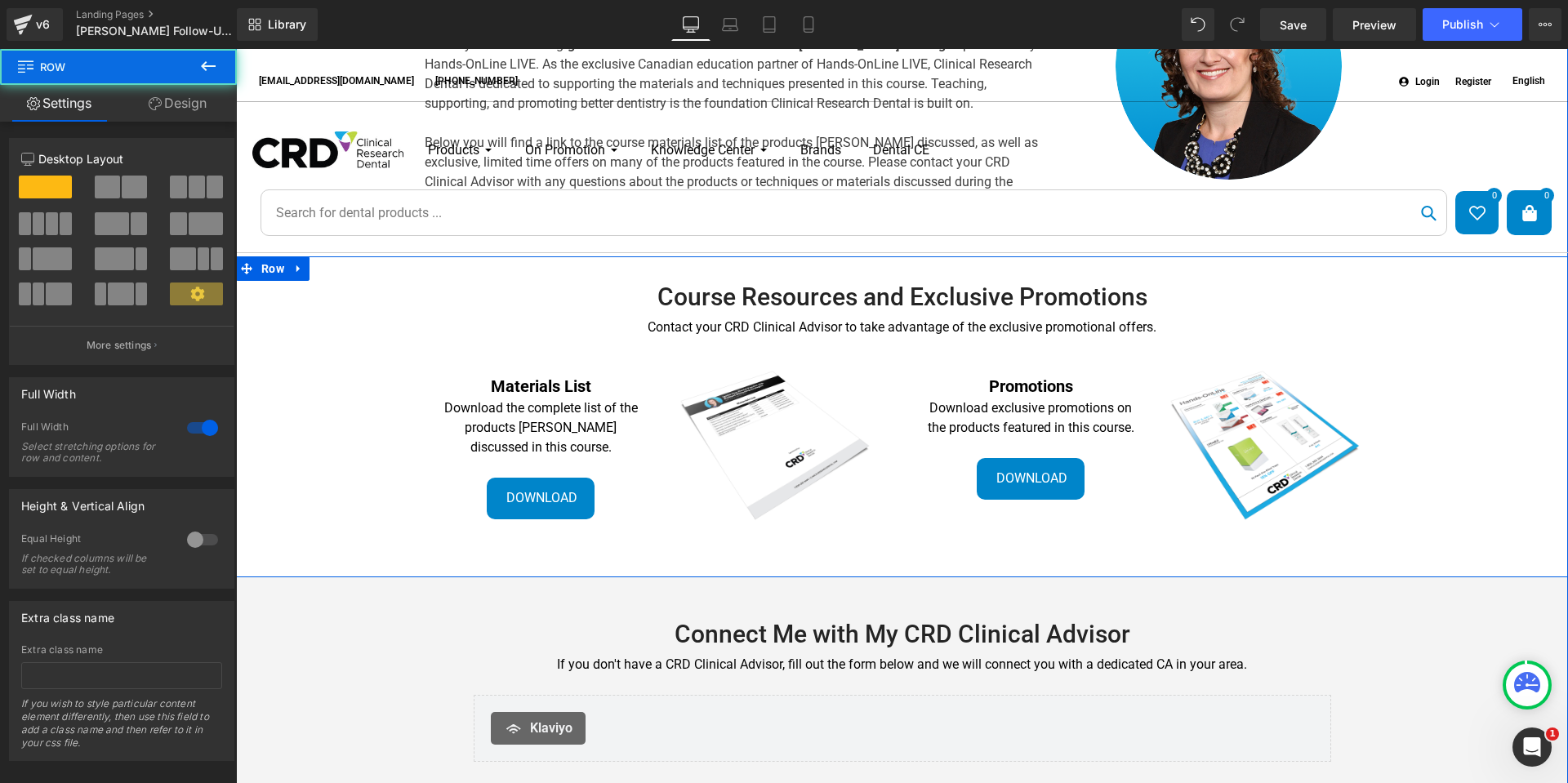
click at [1407, 453] on div "Course Resources and Exclusive Promotions Heading Contact your CRD Clinical Adv…" at bounding box center [901, 419] width 1331 height 276
